Goal: Task Accomplishment & Management: Manage account settings

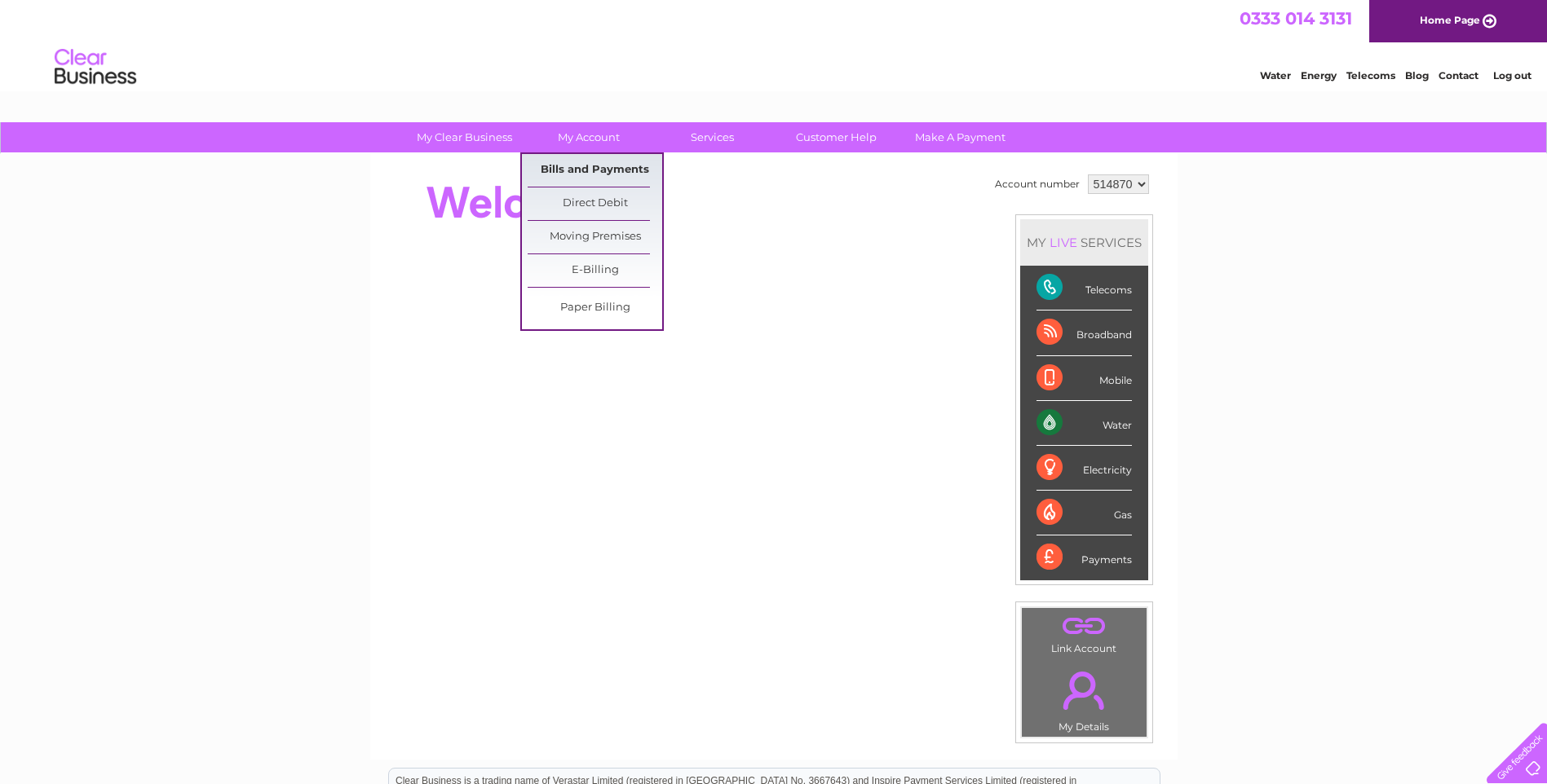
click at [610, 164] on link "Bills and Payments" at bounding box center [595, 170] width 135 height 33
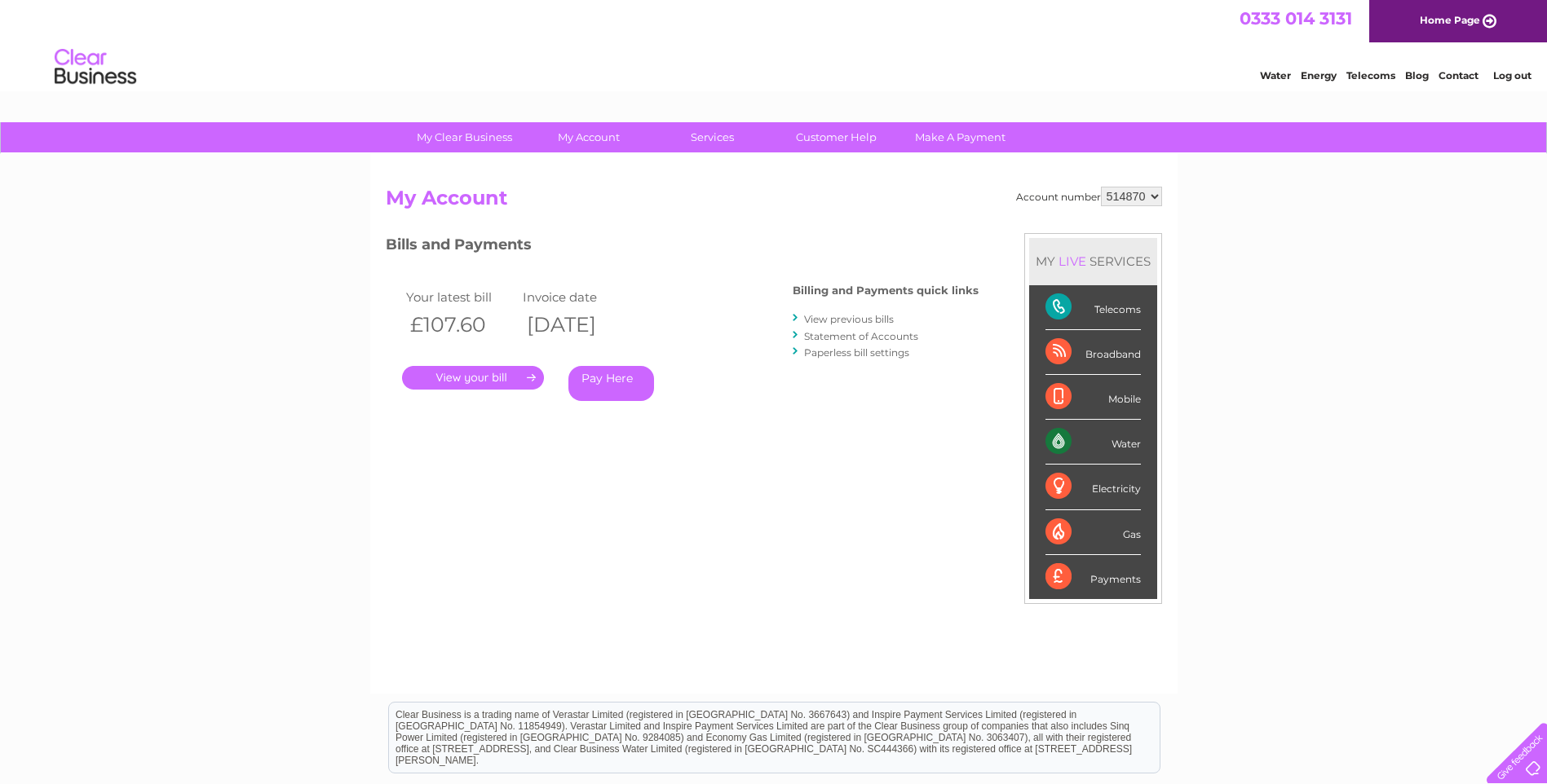
click at [496, 380] on link "." at bounding box center [473, 377] width 142 height 23
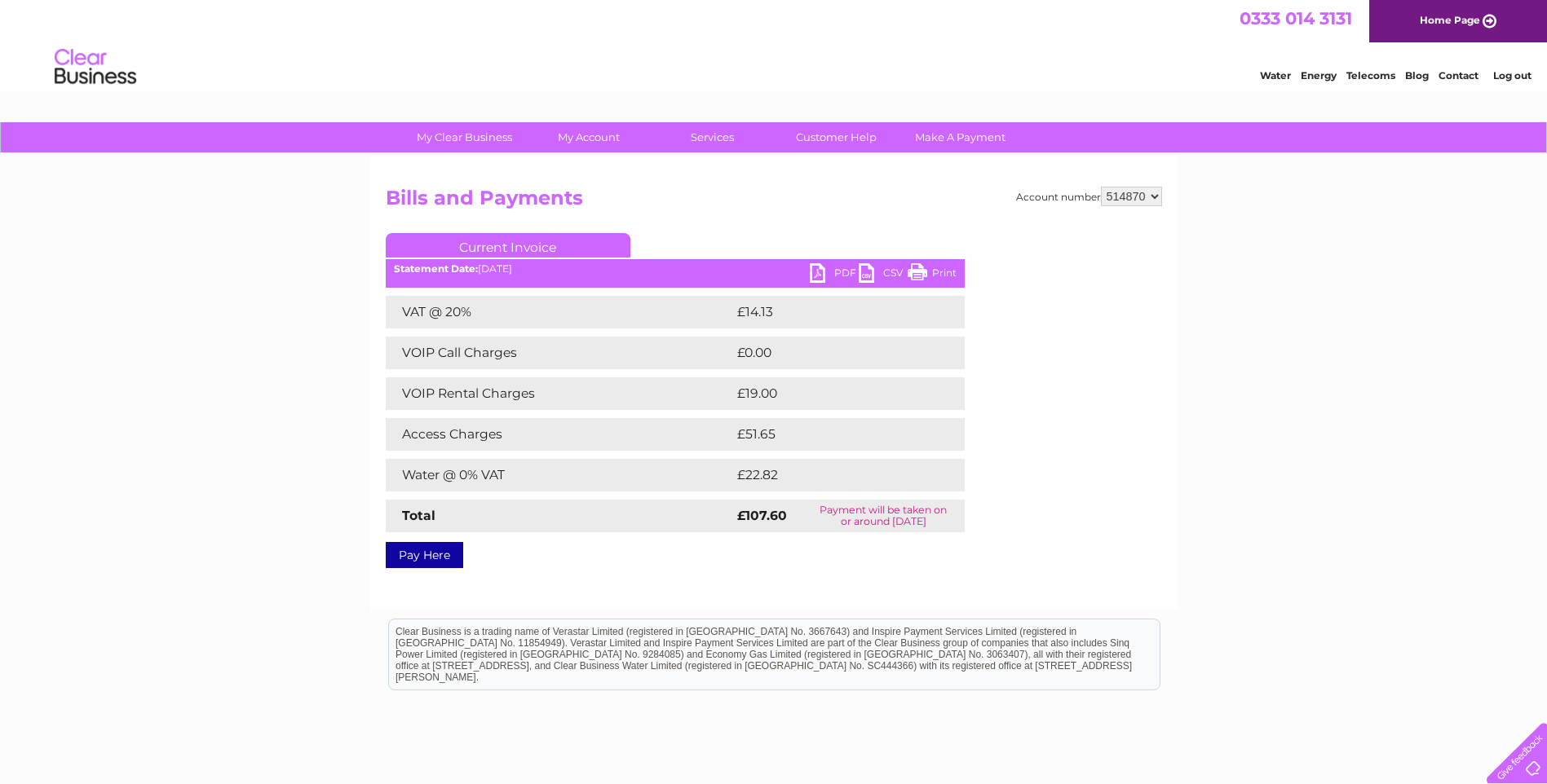
click at [835, 268] on link "PDF" at bounding box center [833, 274] width 49 height 23
